Goal: Information Seeking & Learning: Stay updated

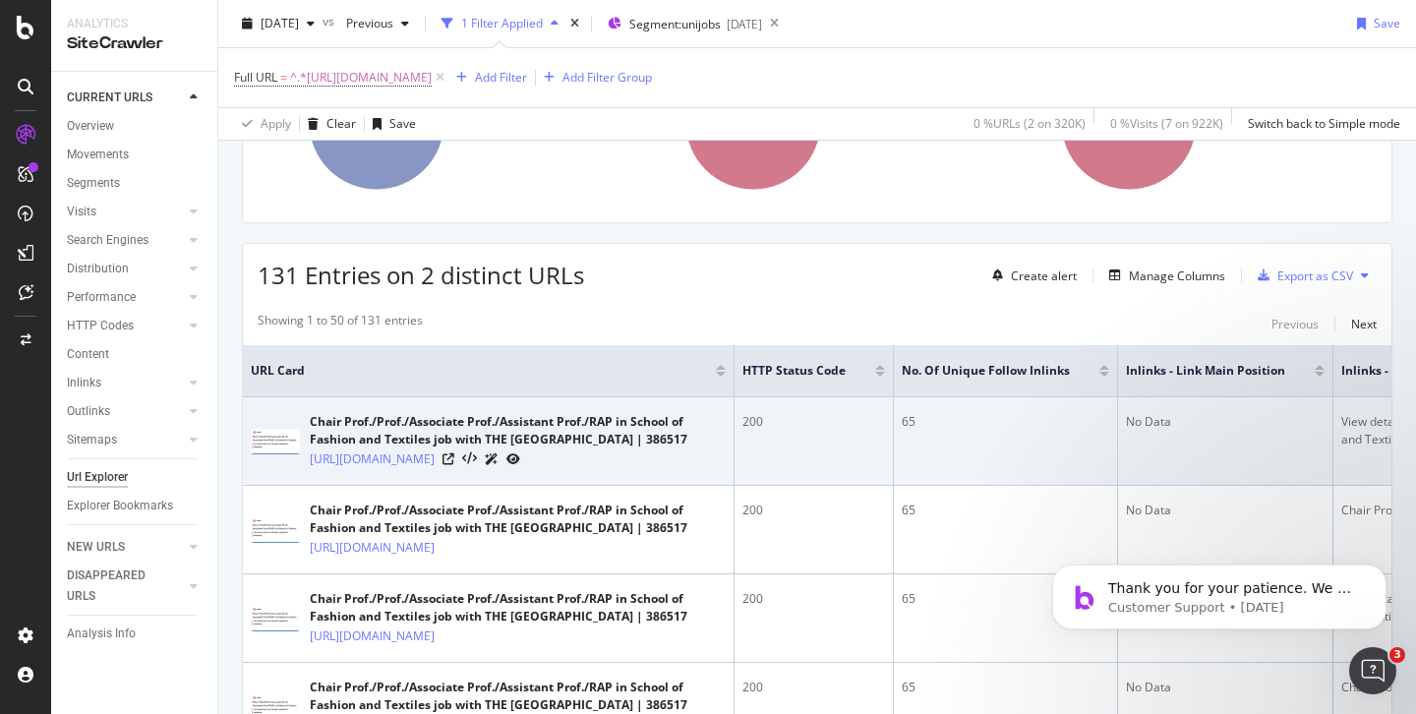
scroll to position [255, 0]
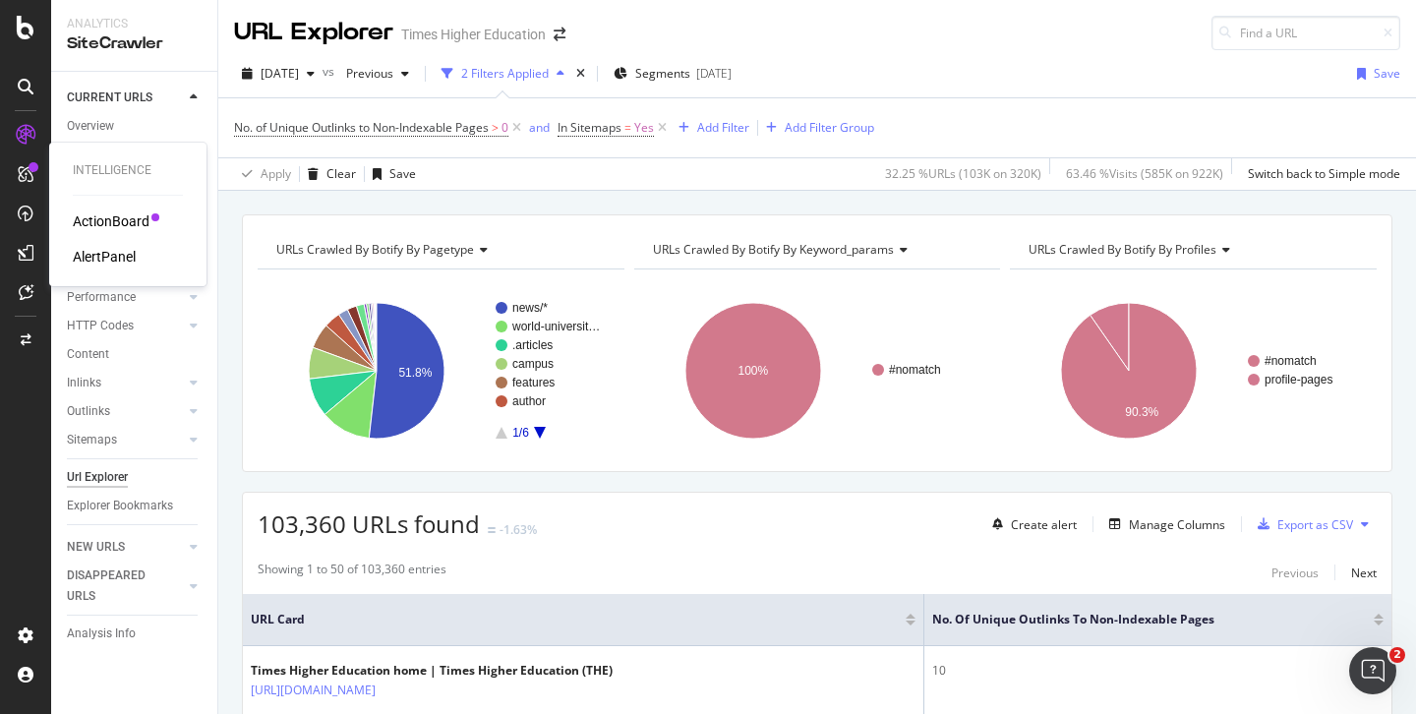
click at [105, 255] on div "AlertPanel" at bounding box center [104, 257] width 63 height 20
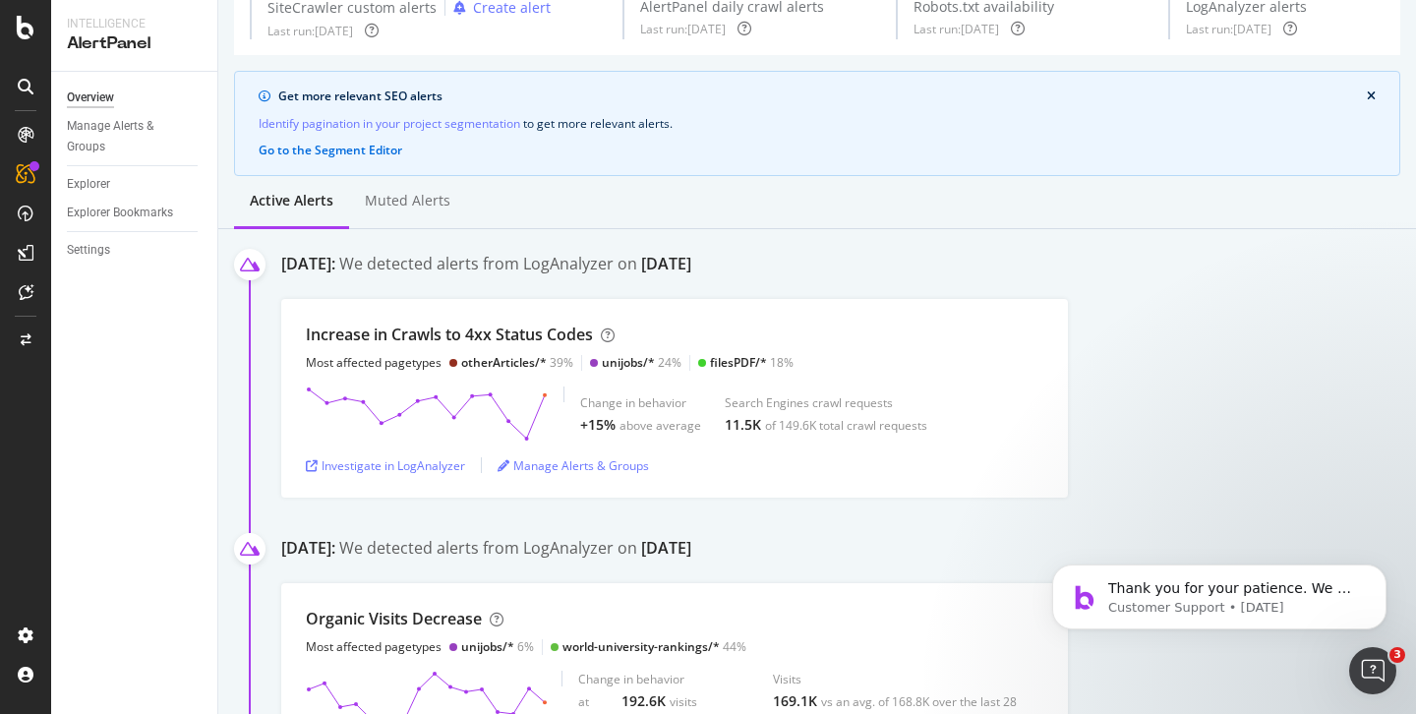
scroll to position [91, 0]
click at [76, 98] on div "Overview" at bounding box center [90, 97] width 47 height 21
